Goal: Information Seeking & Learning: Learn about a topic

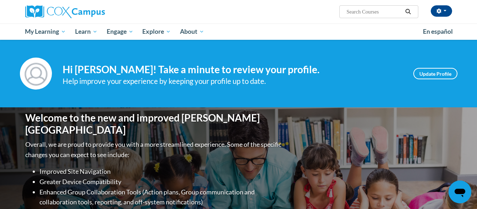
click at [379, 9] on input "Search..." at bounding box center [374, 11] width 57 height 9
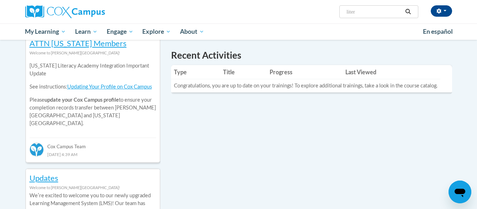
scroll to position [428, 0]
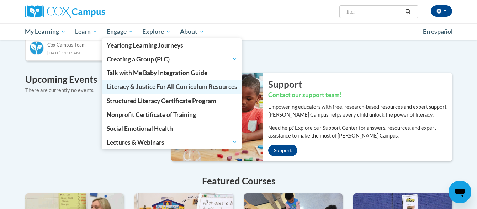
type input "liter"
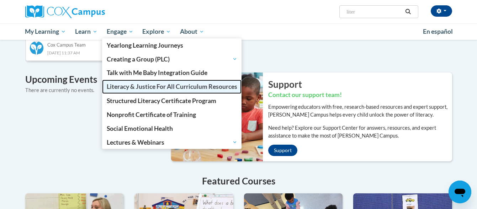
click at [139, 82] on link "Literacy & Justice For All Curriculum Resources" at bounding box center [172, 87] width 140 height 14
click at [132, 82] on link "Literacy & Justice For All Curriculum Resources" at bounding box center [172, 87] width 140 height 14
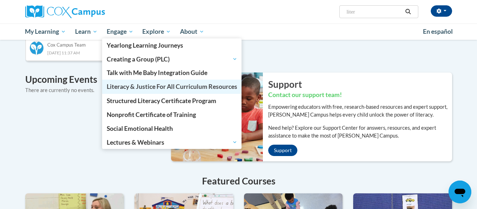
scroll to position [556, 0]
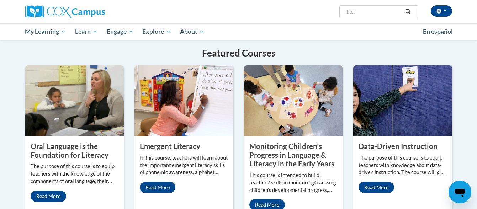
click at [176, 116] on img at bounding box center [183, 100] width 99 height 71
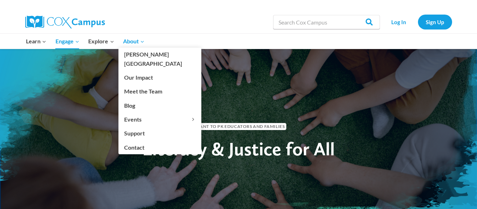
click at [128, 36] on link "About Expand" at bounding box center [133, 41] width 31 height 15
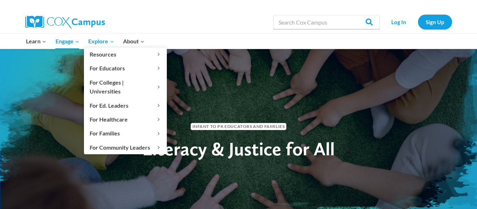
click at [103, 42] on span "Explore Expand" at bounding box center [101, 41] width 26 height 9
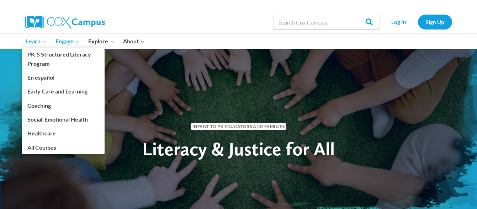
click at [31, 37] on span "Learn Expand" at bounding box center [36, 41] width 20 height 9
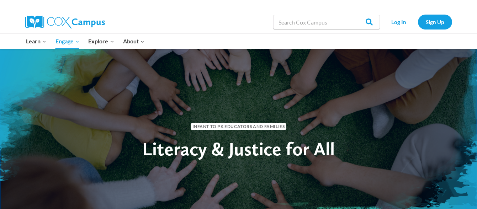
click at [313, 15] on div "Search in https://coxcampus.org/ Search Search" at bounding box center [326, 22] width 107 height 23
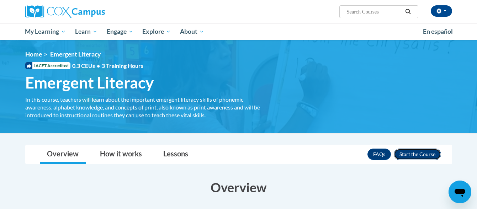
click at [407, 151] on button "Enroll" at bounding box center [417, 154] width 47 height 11
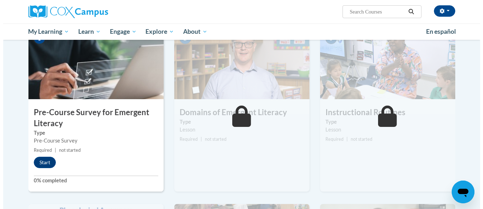
scroll to position [156, 0]
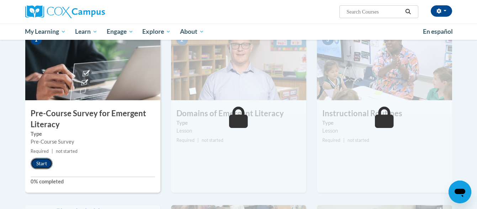
click at [42, 163] on button "Start" at bounding box center [42, 163] width 22 height 11
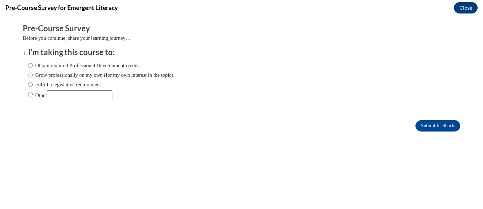
scroll to position [0, 0]
click at [28, 66] on input "Obtain required Professional Development credit." at bounding box center [30, 66] width 5 height 8
radio input "true"
click at [425, 124] on input "Submit feedback" at bounding box center [437, 125] width 45 height 11
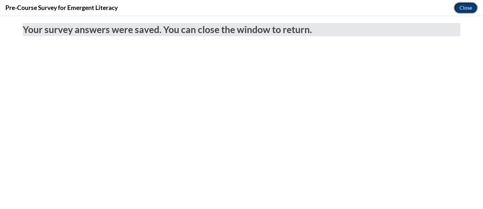
click at [466, 7] on button "Close" at bounding box center [466, 7] width 24 height 11
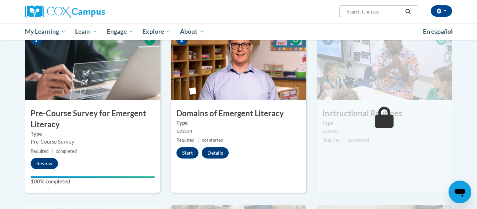
click at [213, 160] on div "2 Domains of Emergent Literacy Type Lesson Required | not started Start Details…" at bounding box center [238, 111] width 135 height 164
click at [191, 152] on button "Start" at bounding box center [187, 152] width 22 height 11
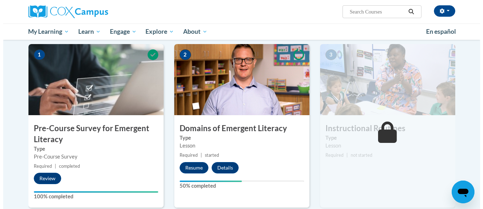
scroll to position [142, 0]
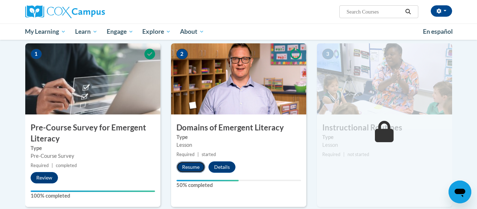
click at [185, 165] on button "Resume" at bounding box center [190, 166] width 29 height 11
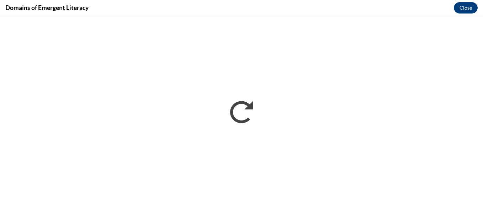
scroll to position [0, 0]
